Goal: Transaction & Acquisition: Obtain resource

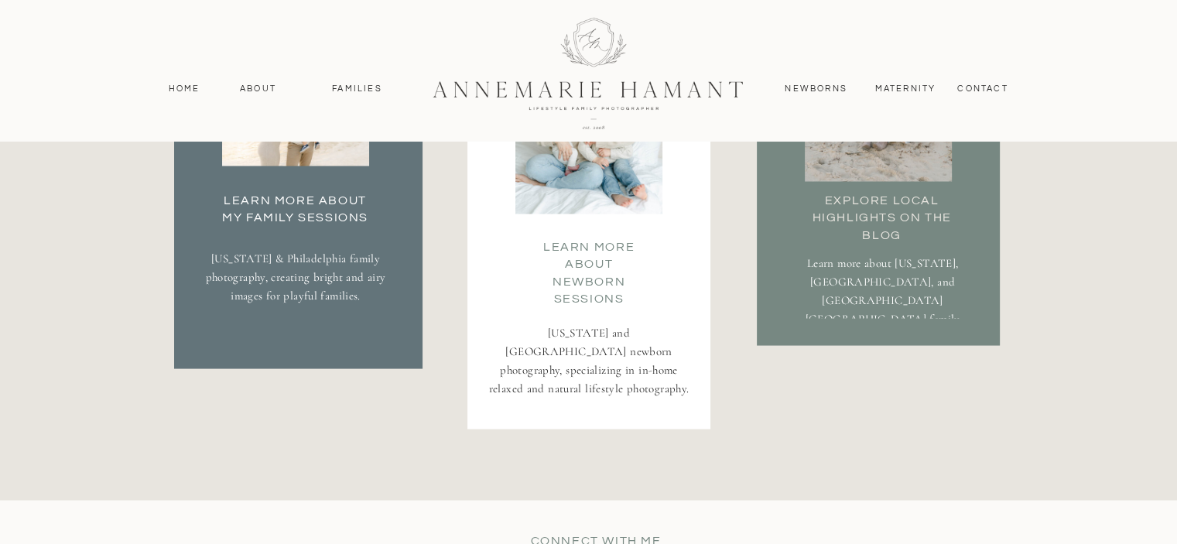
scroll to position [2941, 0]
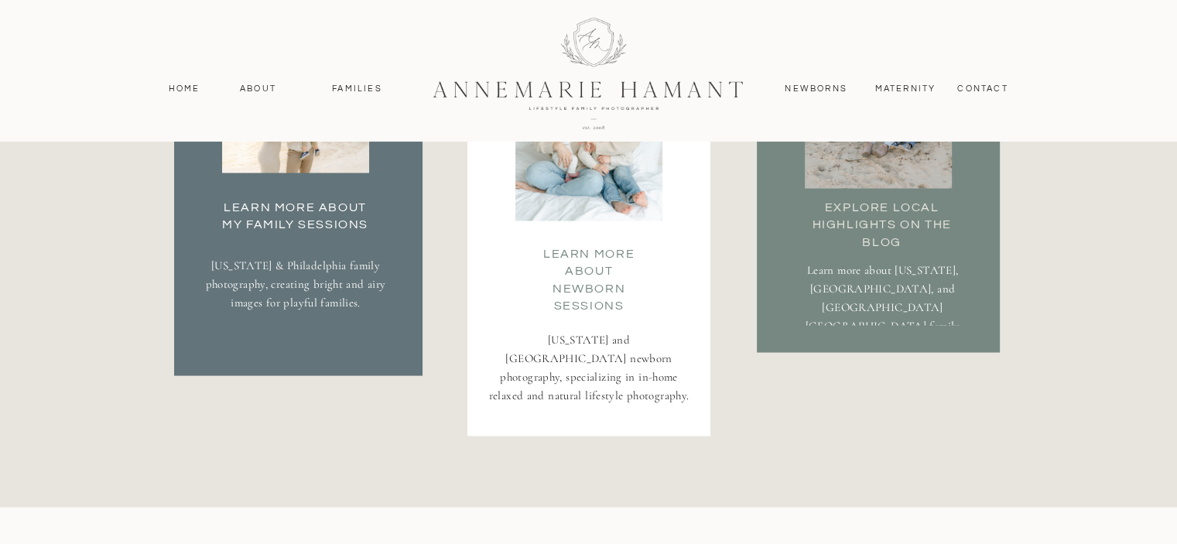
click at [272, 210] on h3 "Learn More about my family Sessions" at bounding box center [295, 213] width 163 height 31
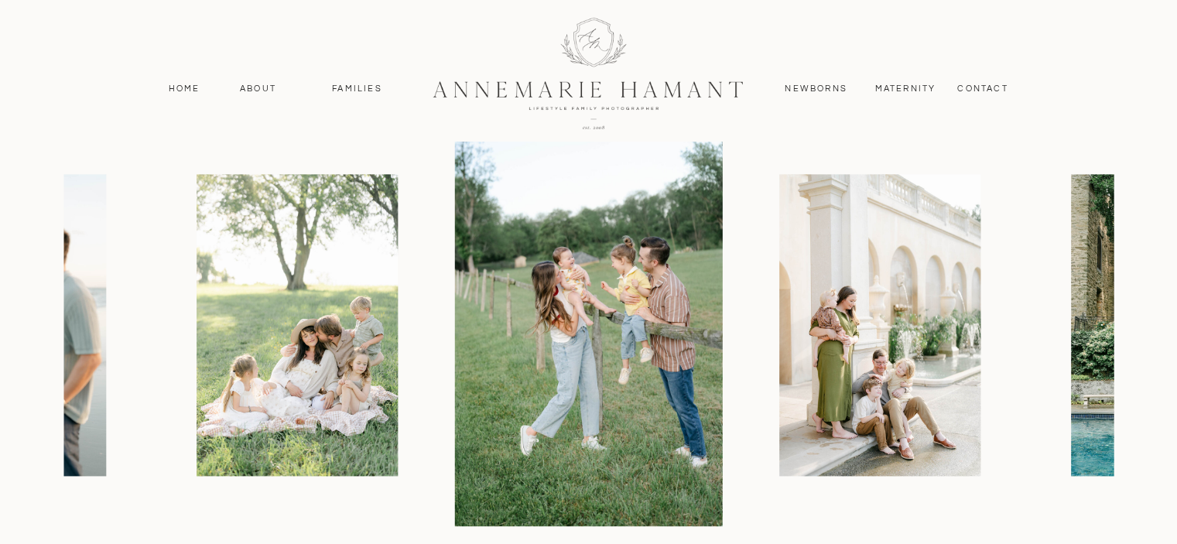
scroll to position [1868, 0]
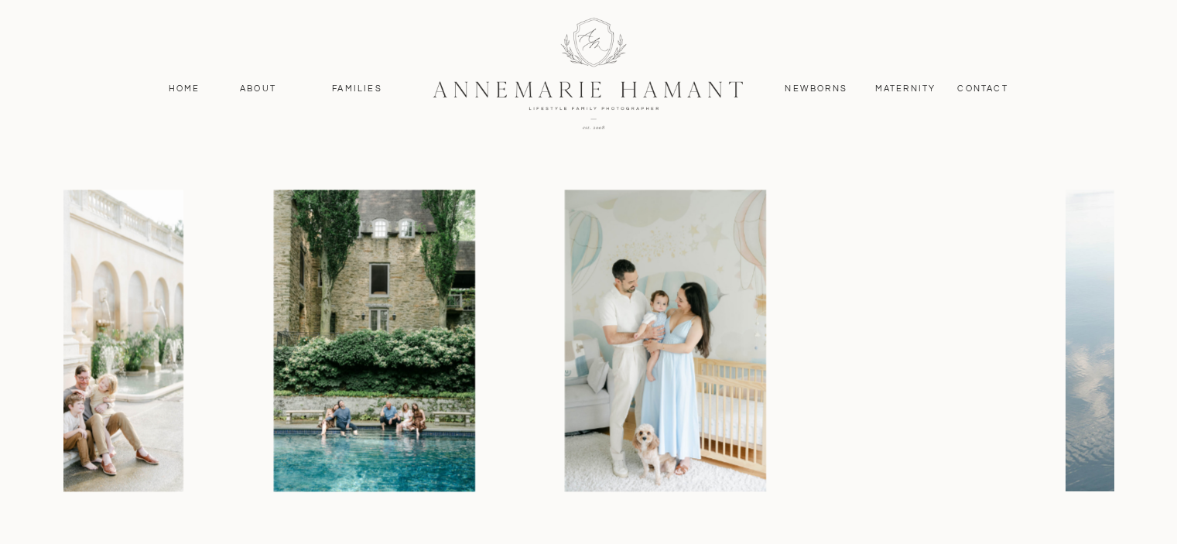
click at [170, 344] on img at bounding box center [82, 341] width 201 height 302
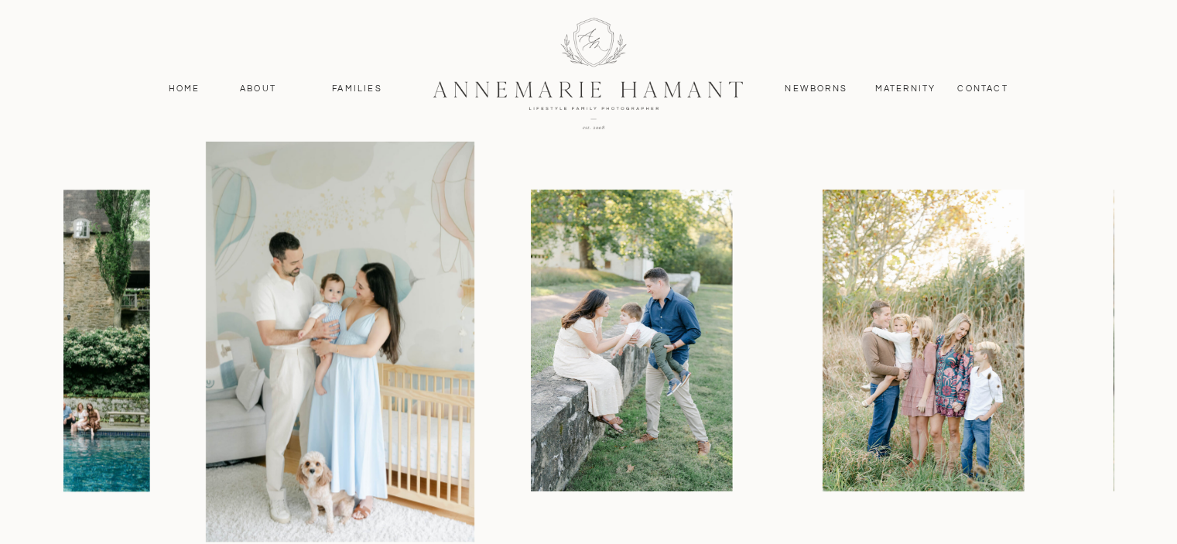
click at [206, 308] on img at bounding box center [340, 340] width 269 height 403
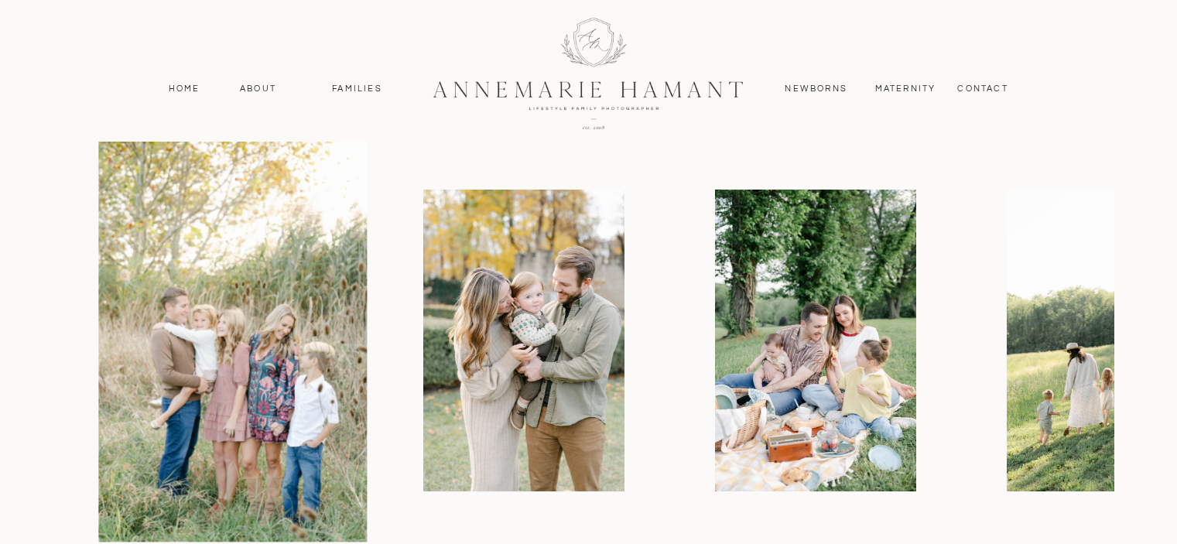
click at [194, 308] on img at bounding box center [232, 340] width 269 height 403
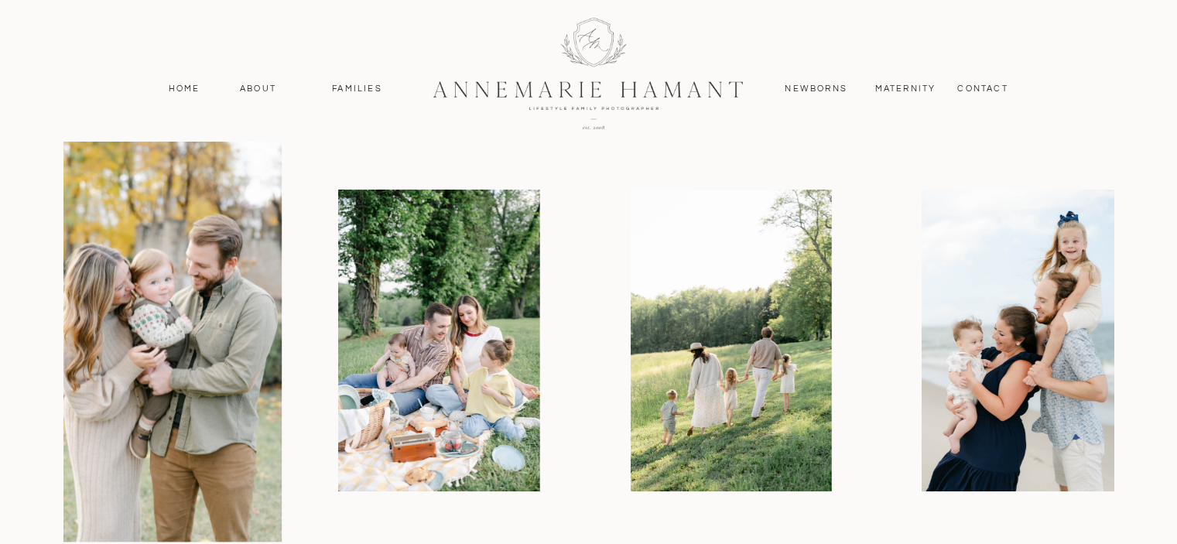
click at [180, 307] on img at bounding box center [148, 340] width 269 height 403
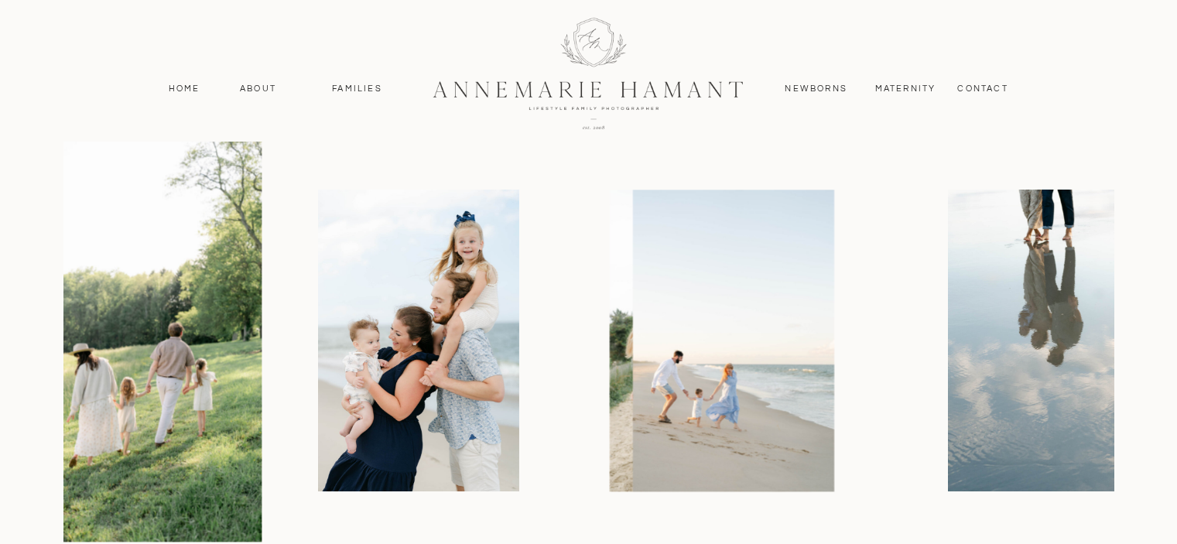
click at [111, 417] on img at bounding box center [127, 340] width 269 height 403
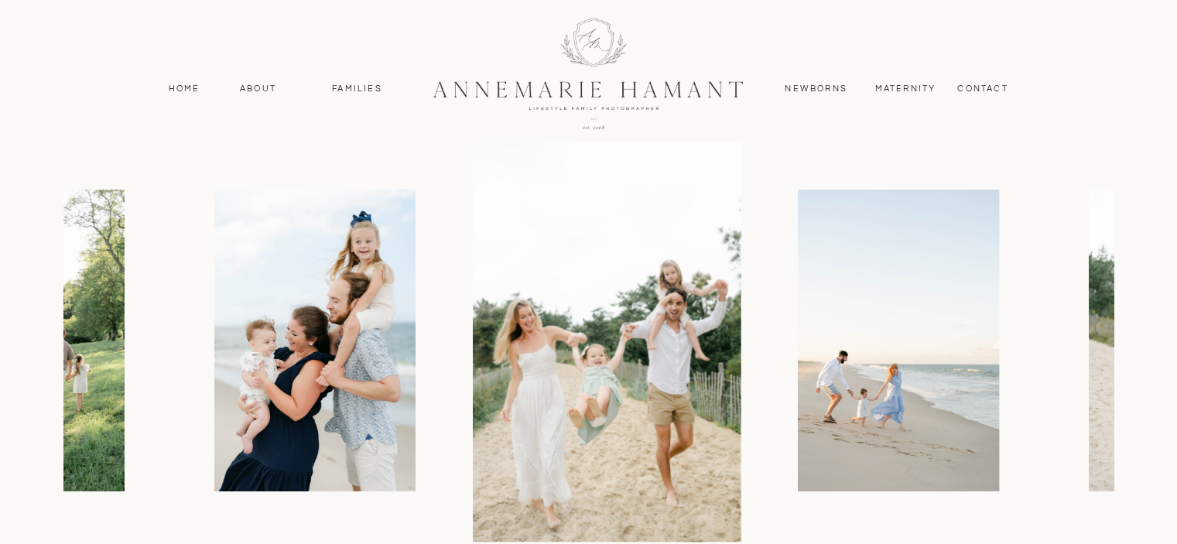
click at [525, 462] on img at bounding box center [607, 340] width 269 height 403
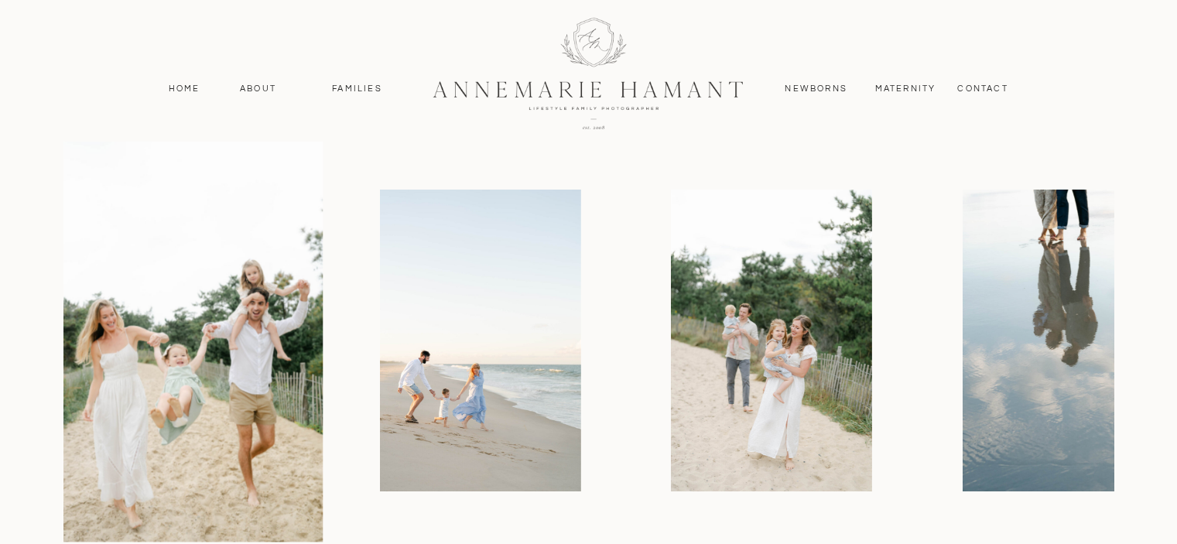
click at [125, 317] on img at bounding box center [188, 340] width 269 height 403
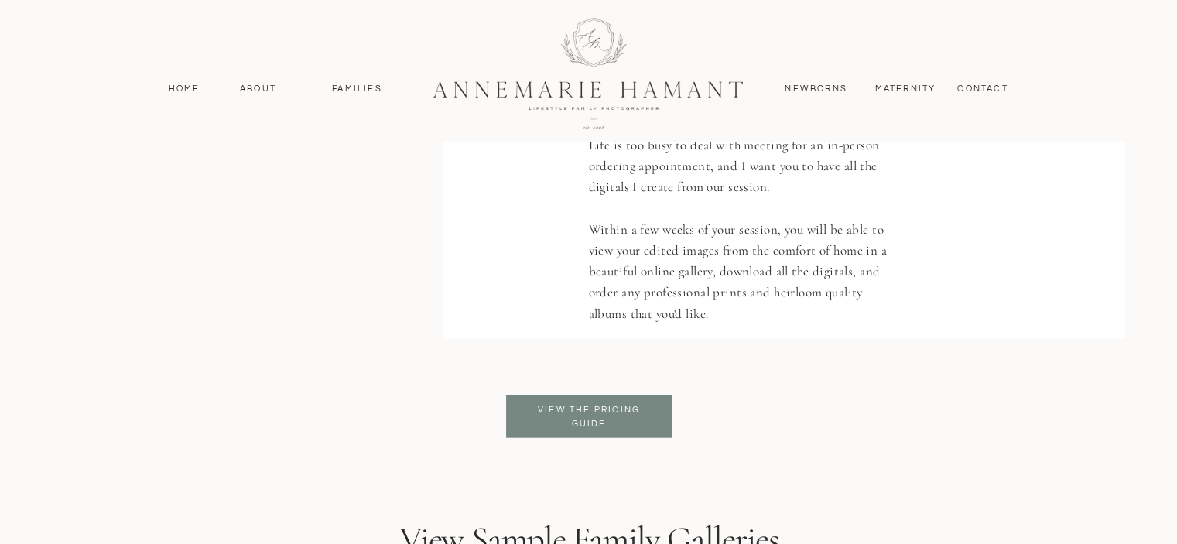
scroll to position [3782, 0]
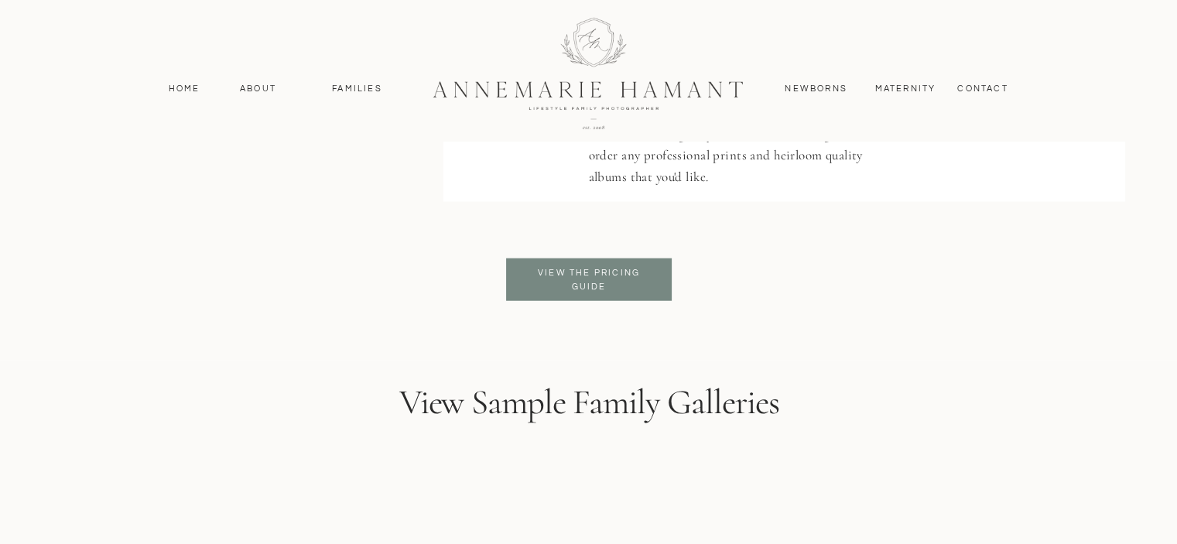
click at [592, 276] on p "View the pricing guide" at bounding box center [589, 280] width 126 height 28
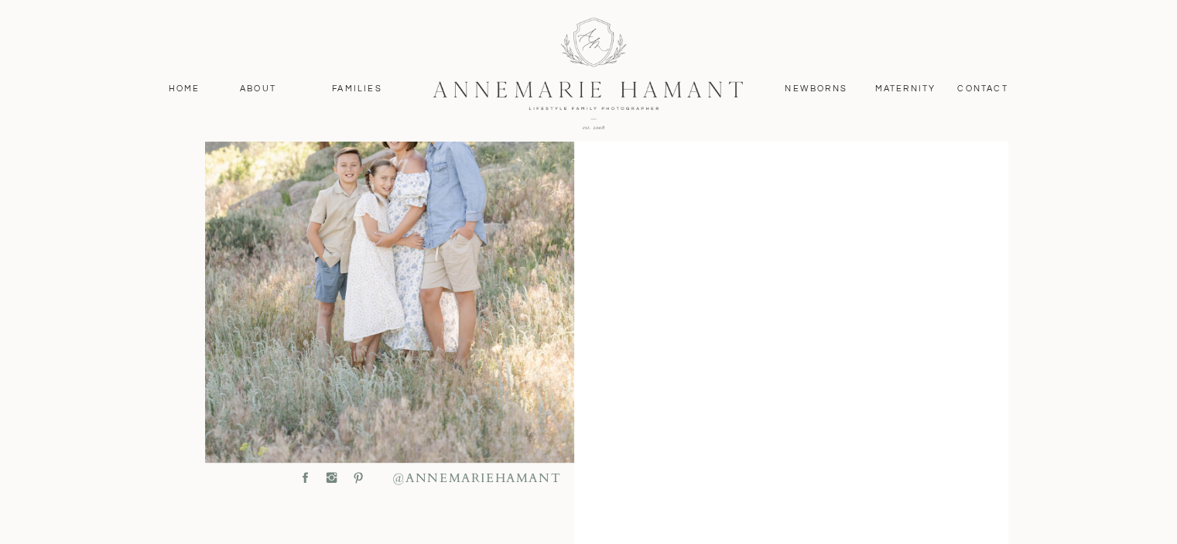
scroll to position [605, 0]
